Goal: Find contact information: Find contact information

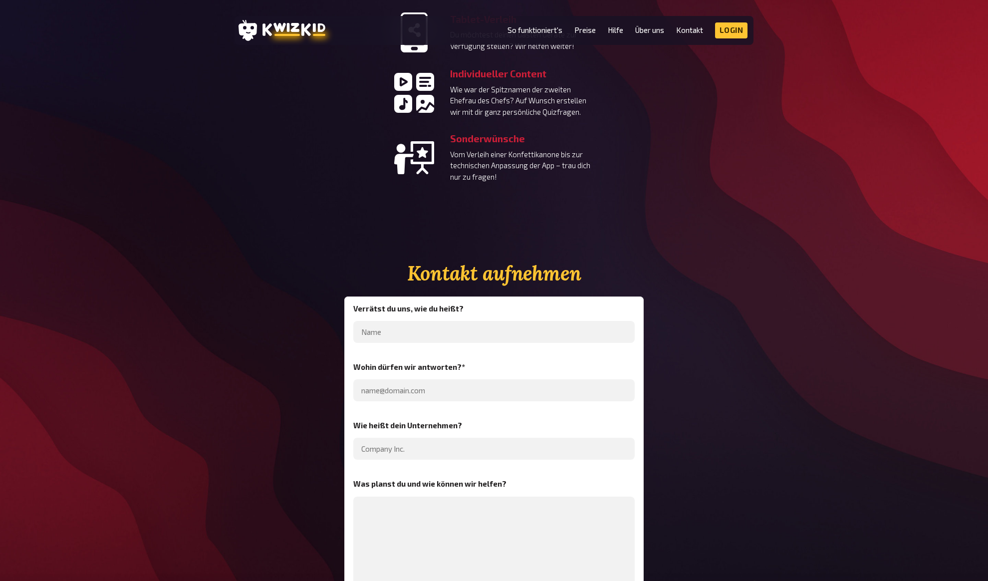
scroll to position [2760, 0]
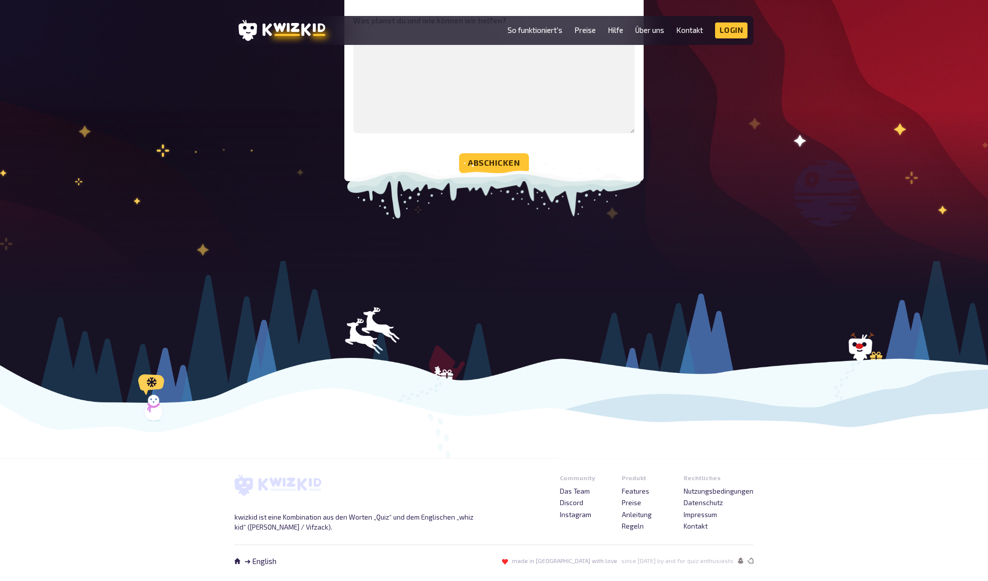
click at [253, 200] on div at bounding box center [494, 179] width 988 height 153
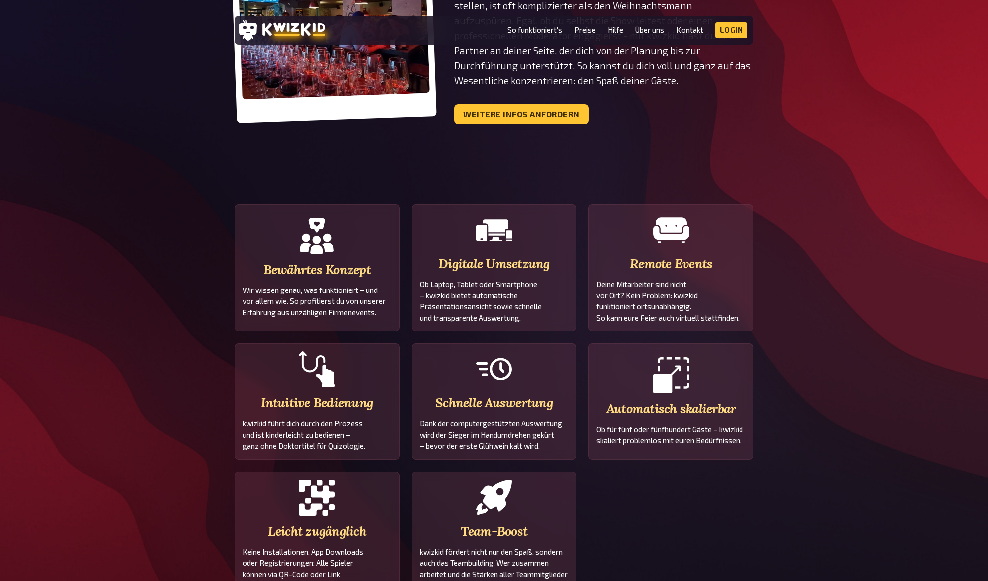
scroll to position [0, 0]
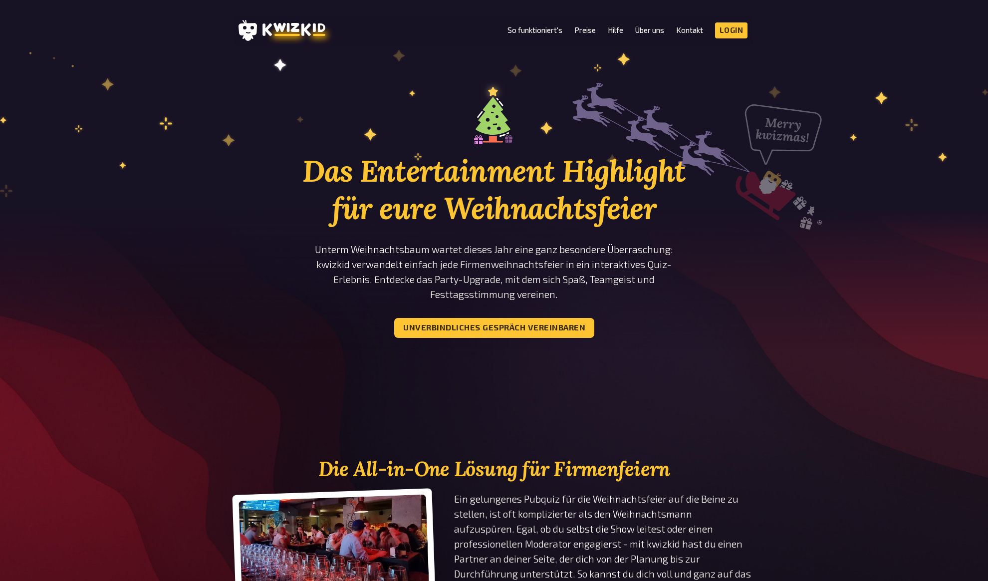
click at [854, 85] on div "Das Entertainment Highlight für eure Weihnachtsfeier Unterm Weihnachtsbaum wart…" at bounding box center [494, 229] width 988 height 298
click at [195, 116] on div "Das Entertainment Highlight für eure Weihnachtsfeier Unterm Weihnachtsbaum wart…" at bounding box center [494, 229] width 988 height 298
click at [836, 322] on div "Das Entertainment Highlight für eure Weihnachtsfeier Unterm Weihnachtsbaum wart…" at bounding box center [494, 229] width 988 height 298
click at [835, 317] on div "Das Entertainment Highlight für eure Weihnachtsfeier Unterm Weihnachtsbaum wart…" at bounding box center [494, 229] width 988 height 298
